Goal: Information Seeking & Learning: Learn about a topic

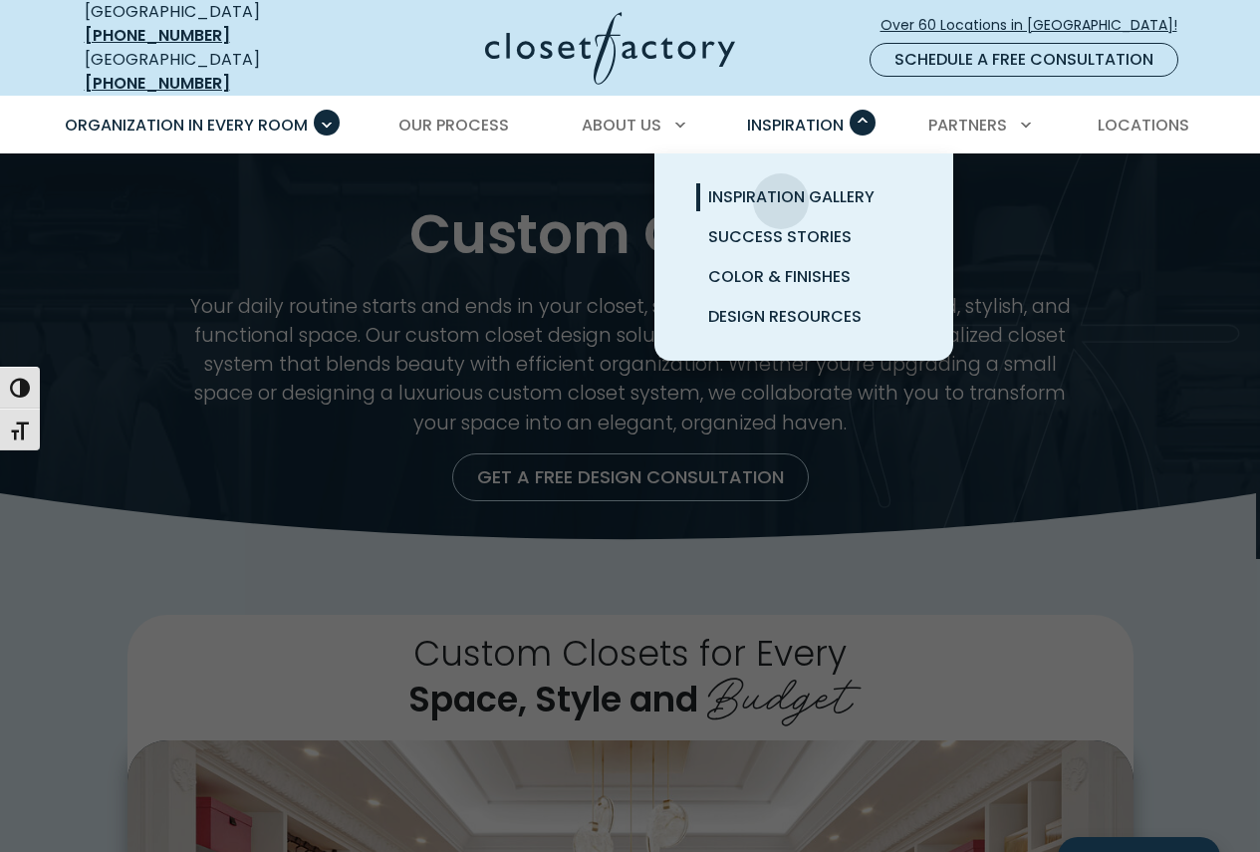
click at [781, 186] on span "Inspiration Gallery" at bounding box center [791, 196] width 166 height 23
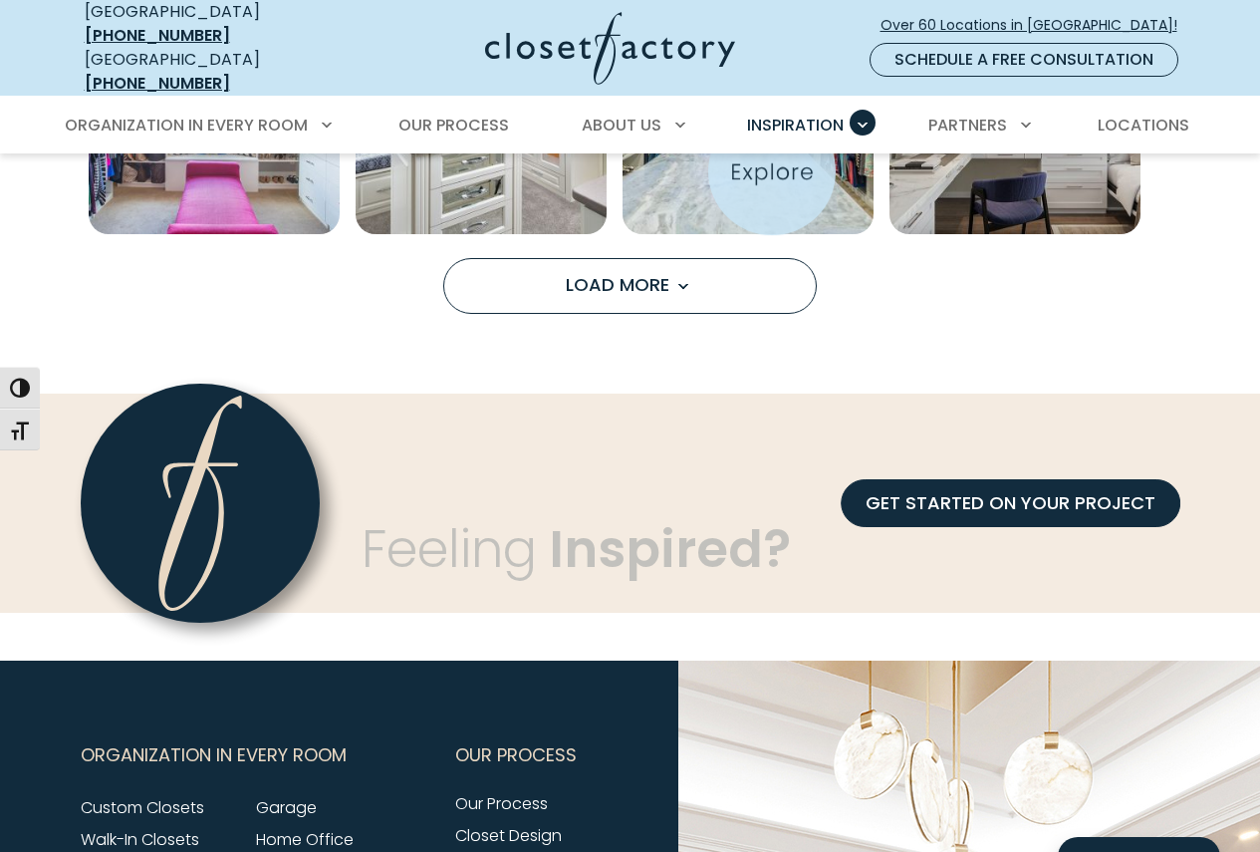
scroll to position [1693, 0]
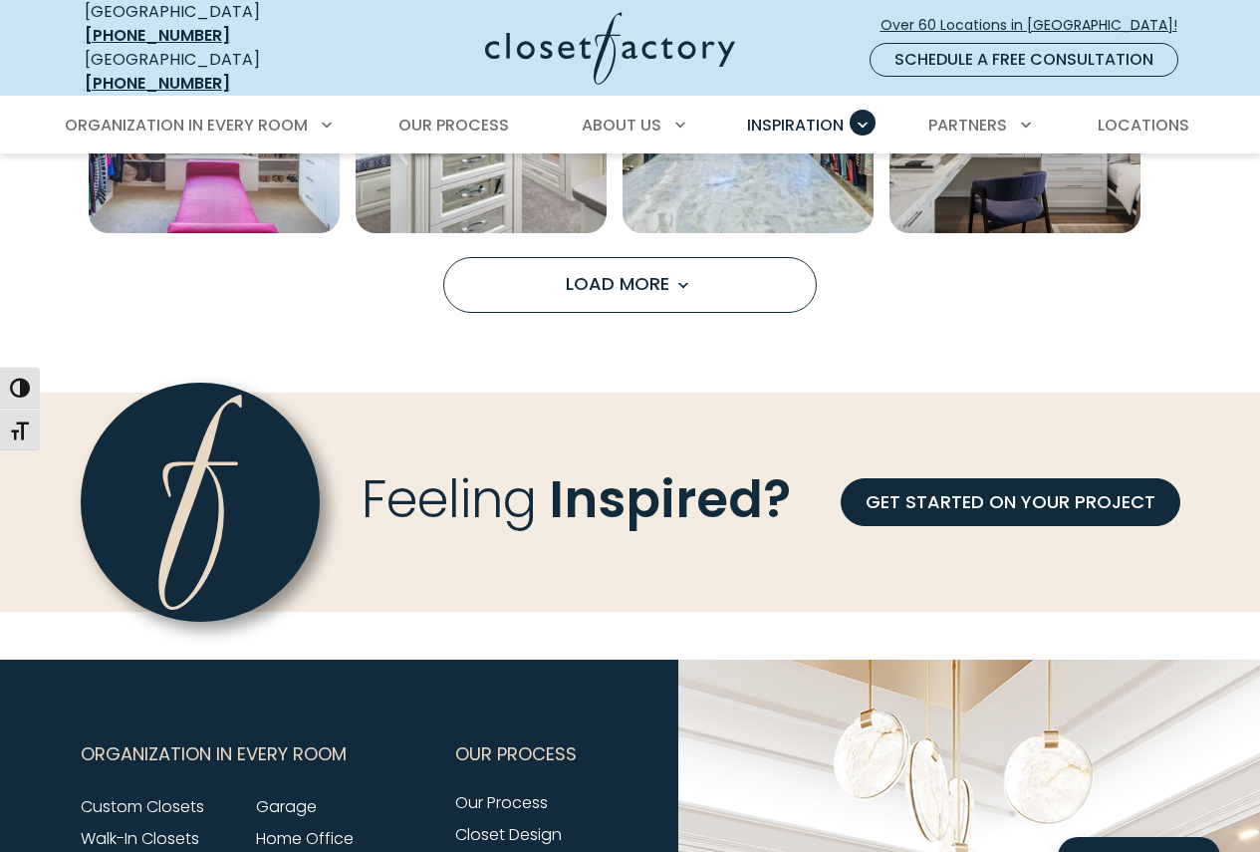
drag, startPoint x: 638, startPoint y: 262, endPoint x: 677, endPoint y: 247, distance: 41.6
click at [637, 271] on span "Load More" at bounding box center [630, 283] width 129 height 25
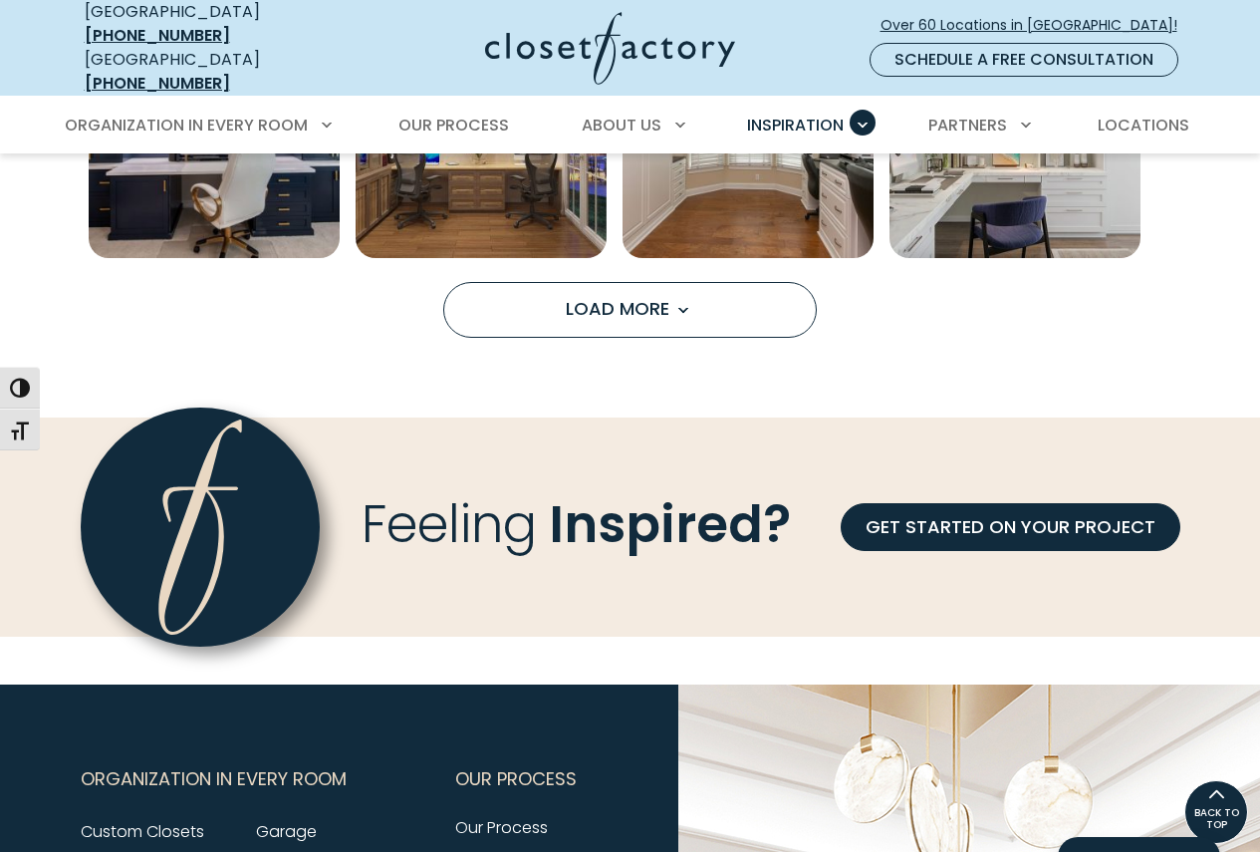
scroll to position [2590, 0]
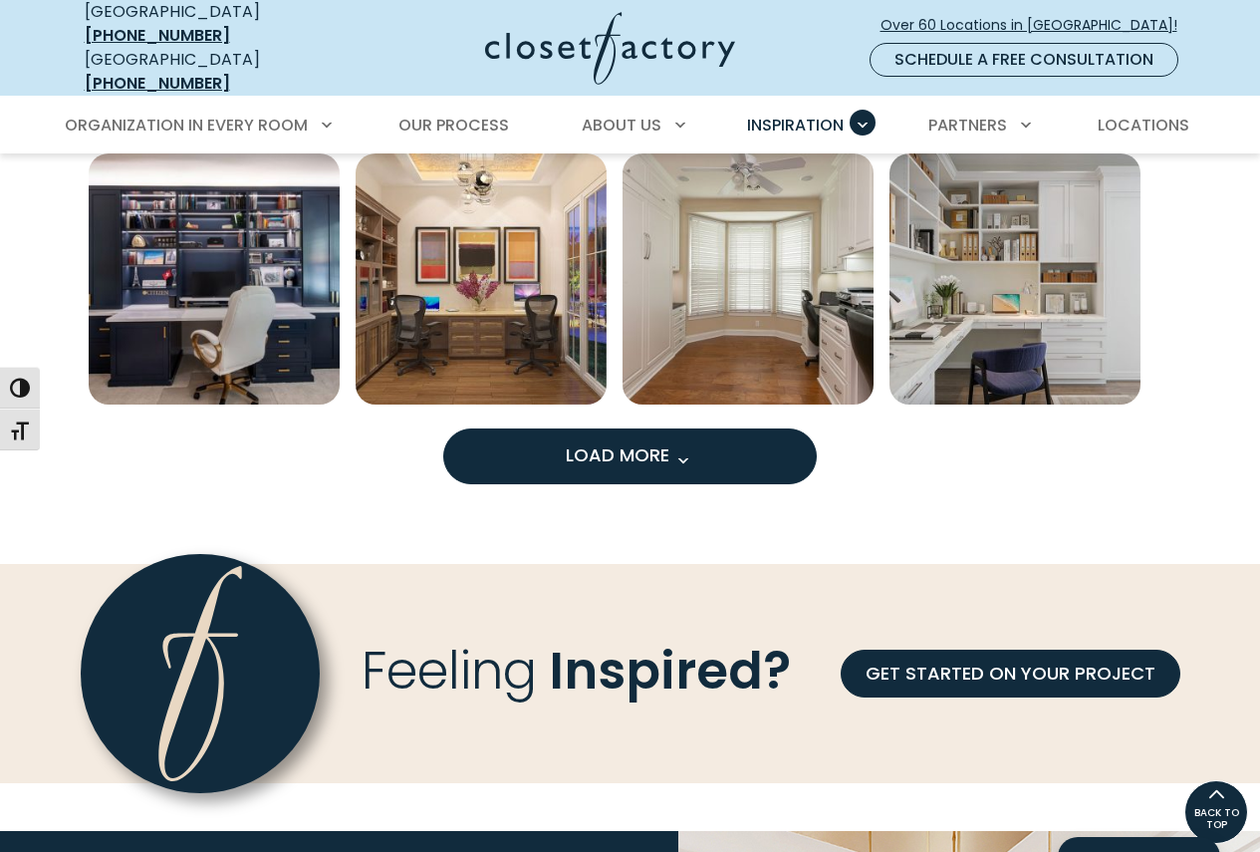
click at [738, 441] on button "Load More" at bounding box center [630, 456] width 374 height 56
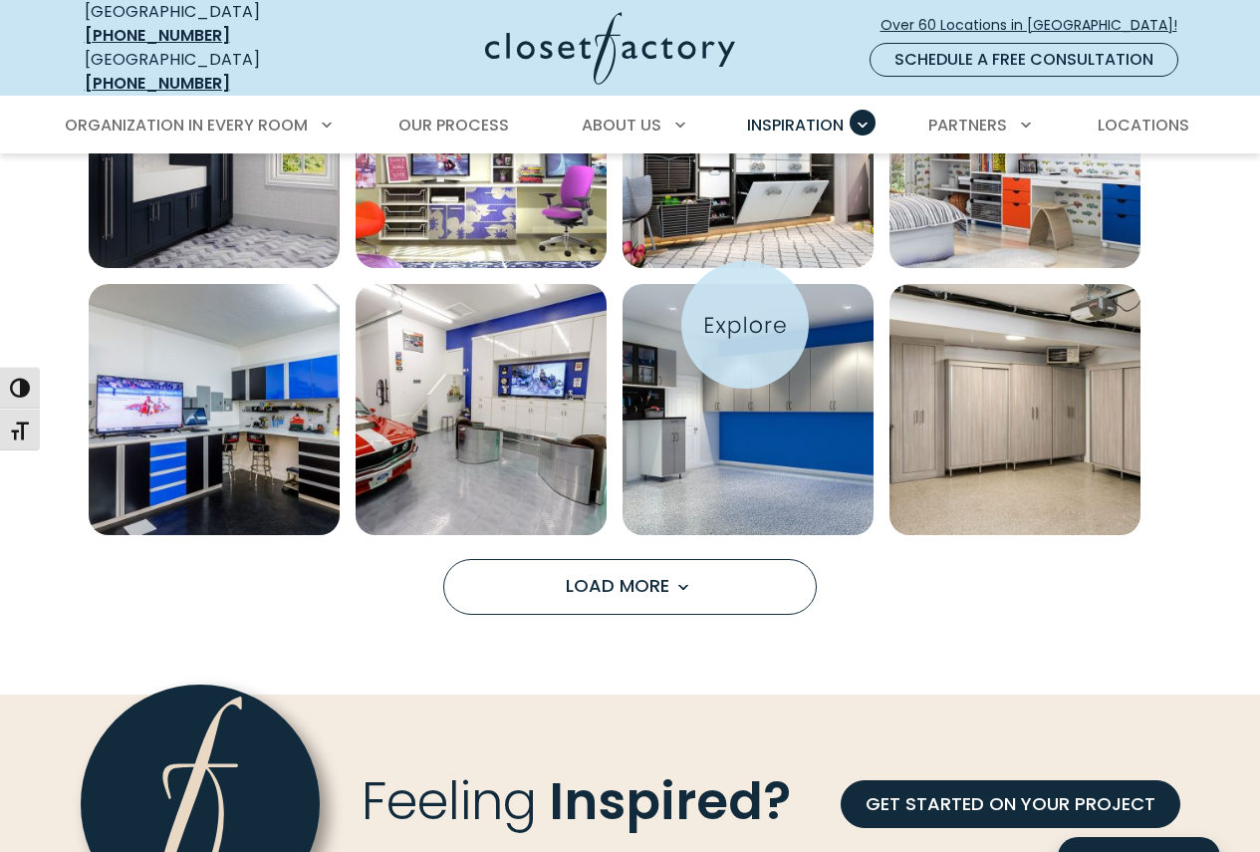
scroll to position [3586, 0]
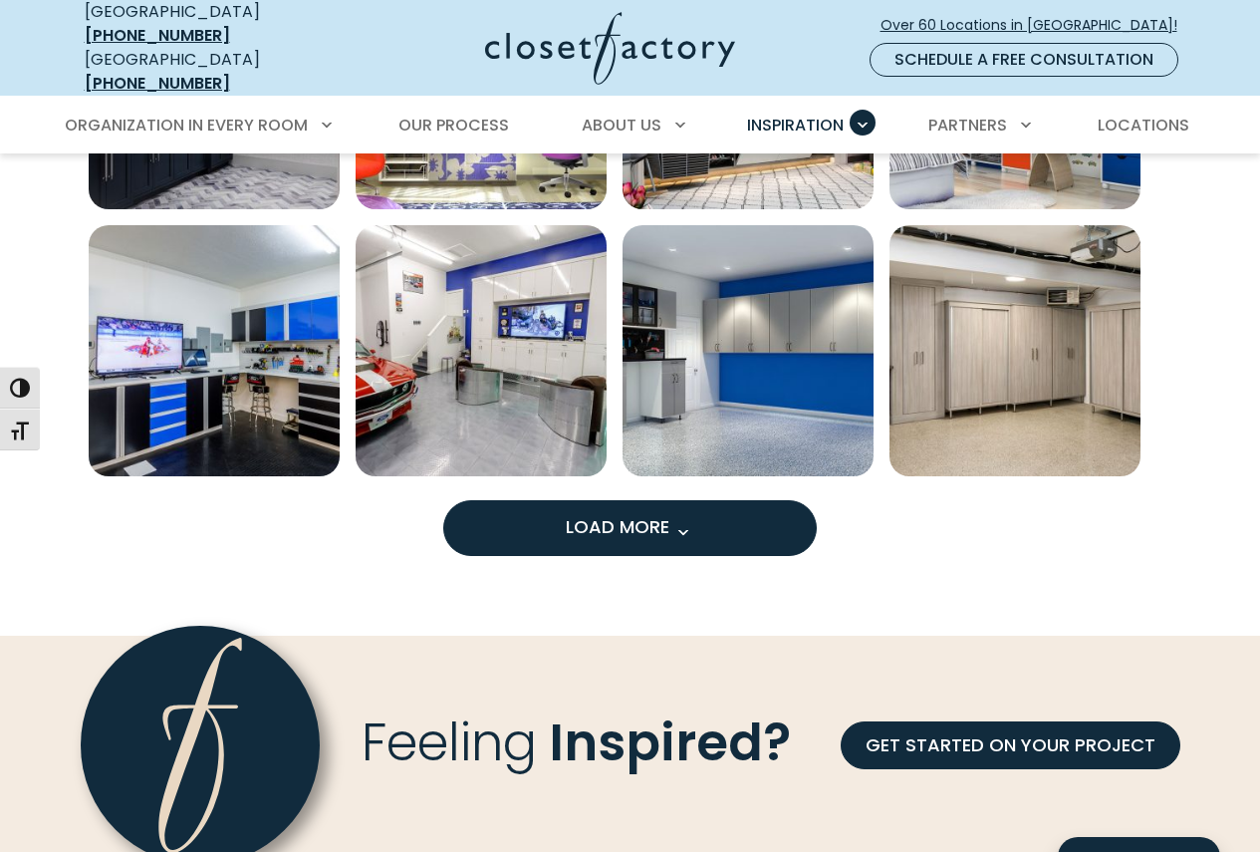
click at [633, 514] on span "Load More" at bounding box center [630, 526] width 129 height 25
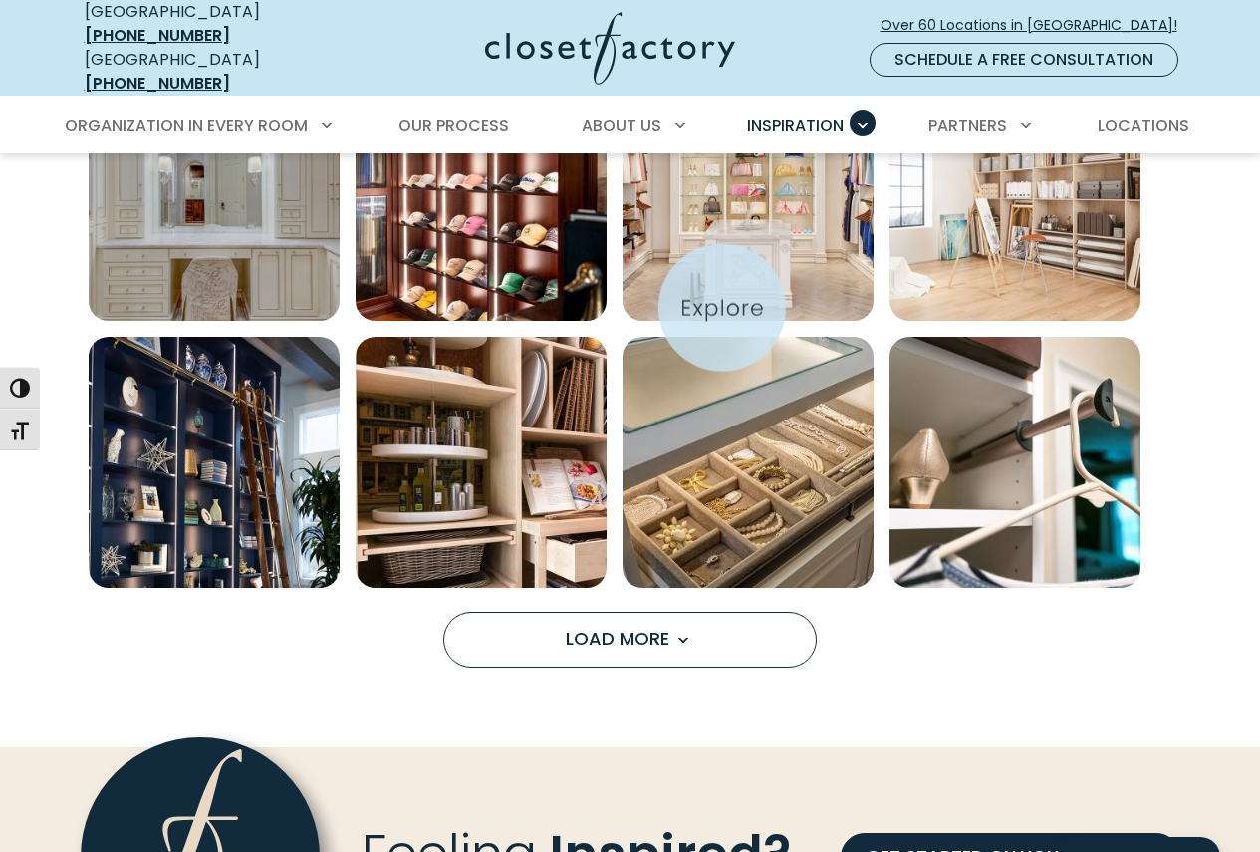
scroll to position [4582, 0]
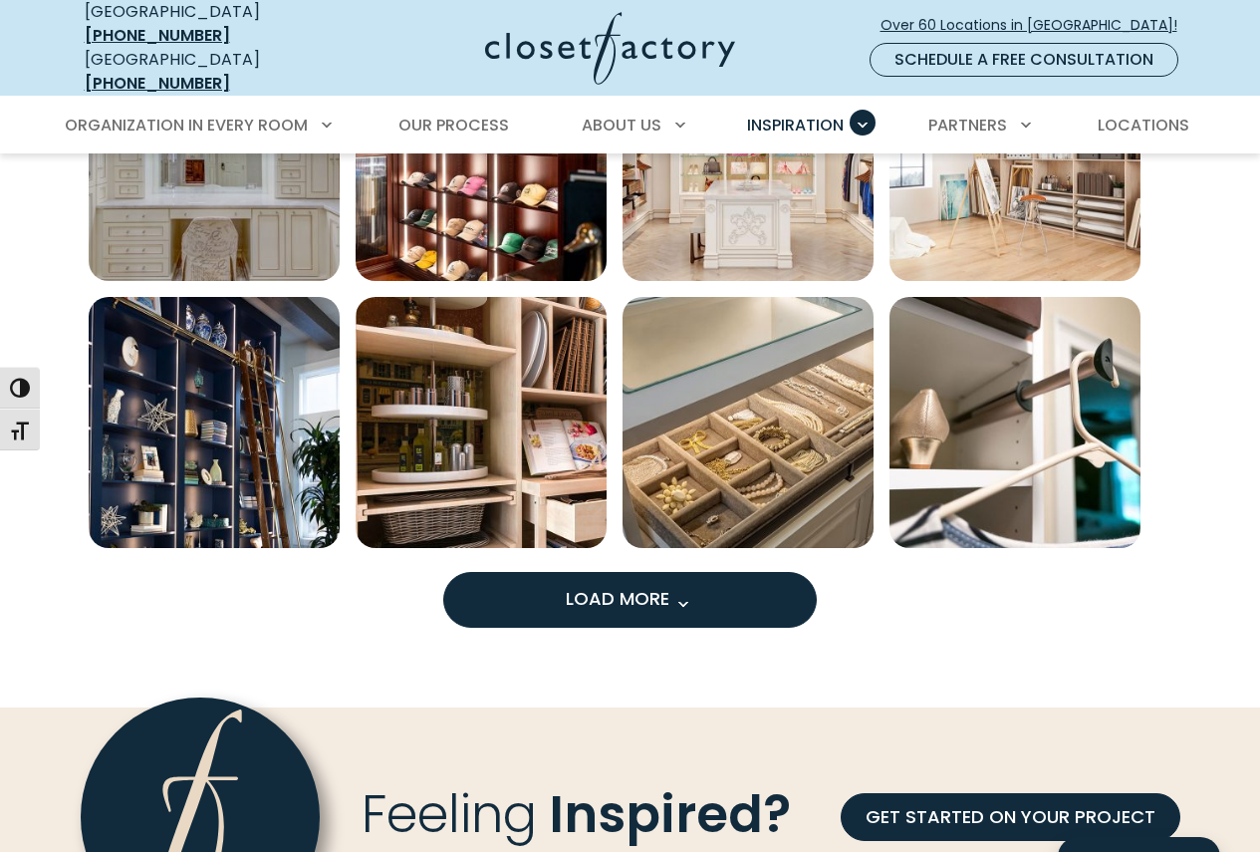
click at [624, 586] on span "Load More" at bounding box center [630, 598] width 129 height 25
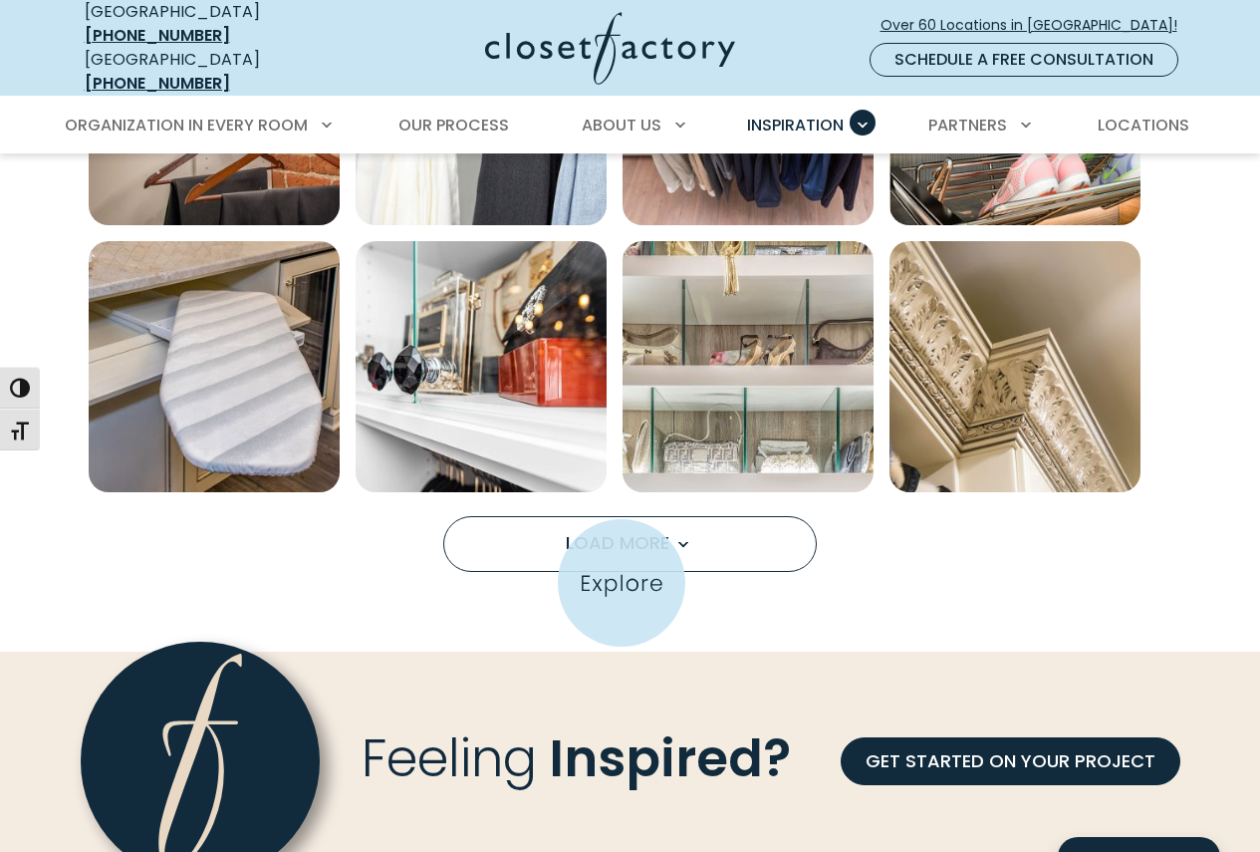
scroll to position [5877, 0]
